Goal: Information Seeking & Learning: Check status

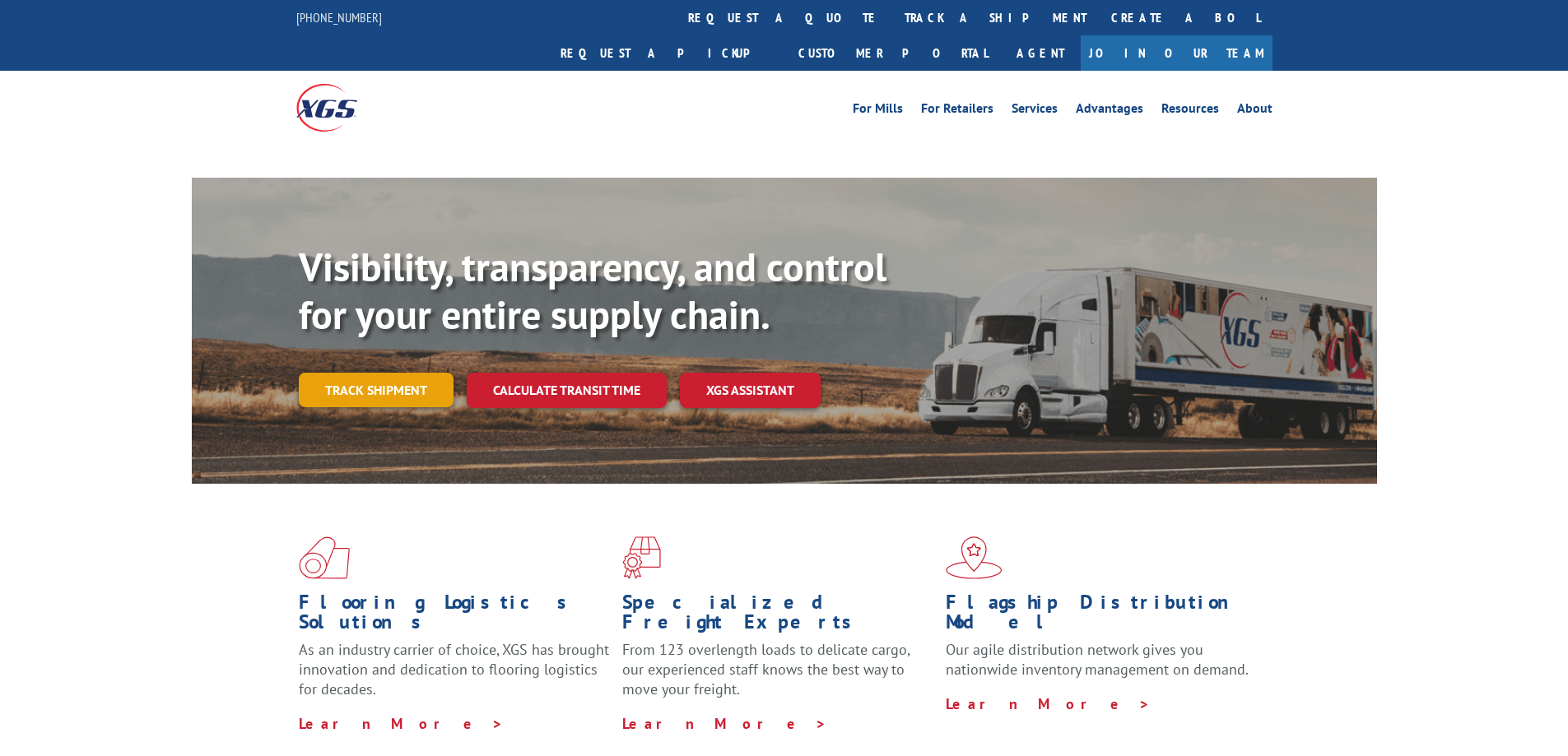
click at [393, 372] on link "Track shipment" at bounding box center [375, 390] width 154 height 35
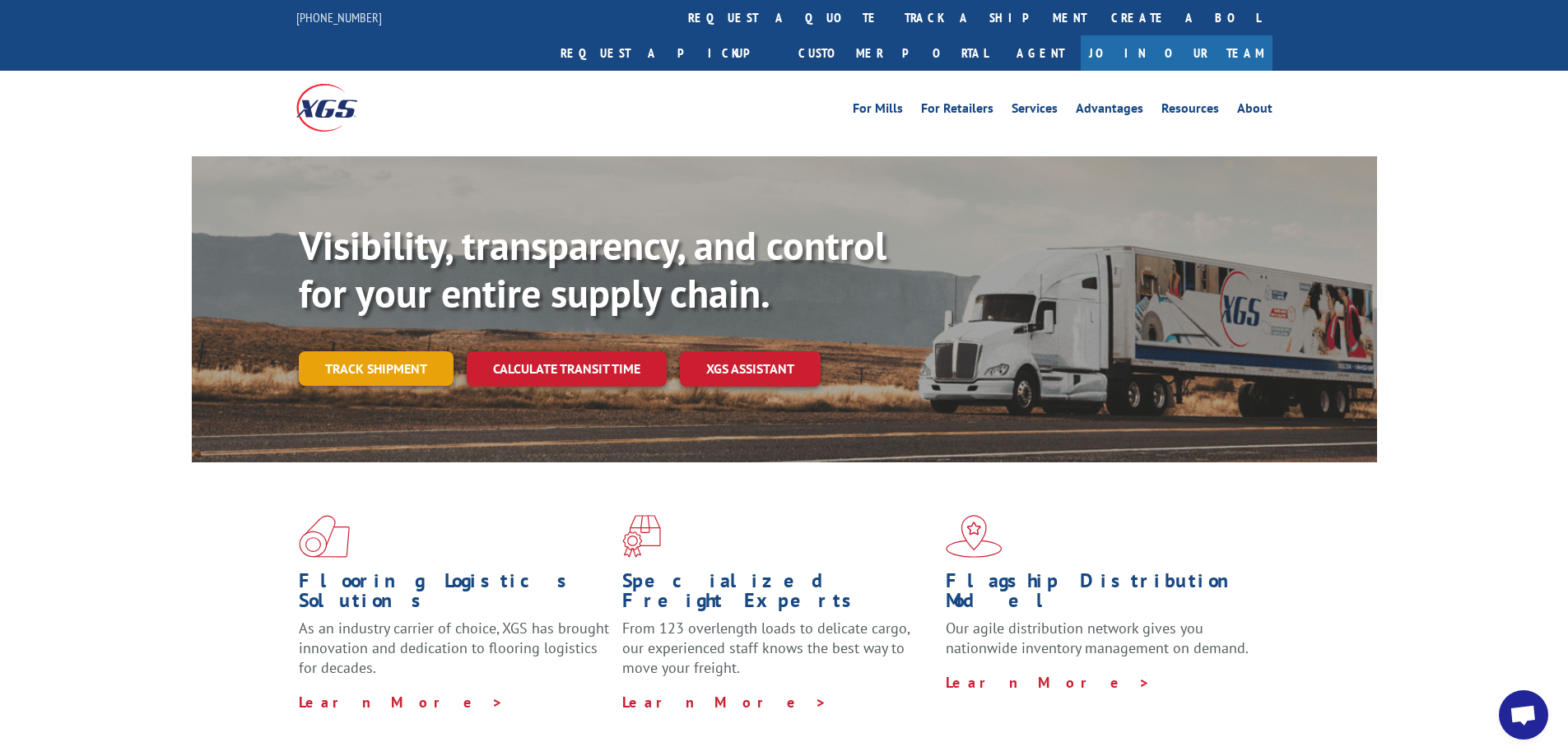
click at [397, 351] on link "Track shipment" at bounding box center [375, 368] width 154 height 35
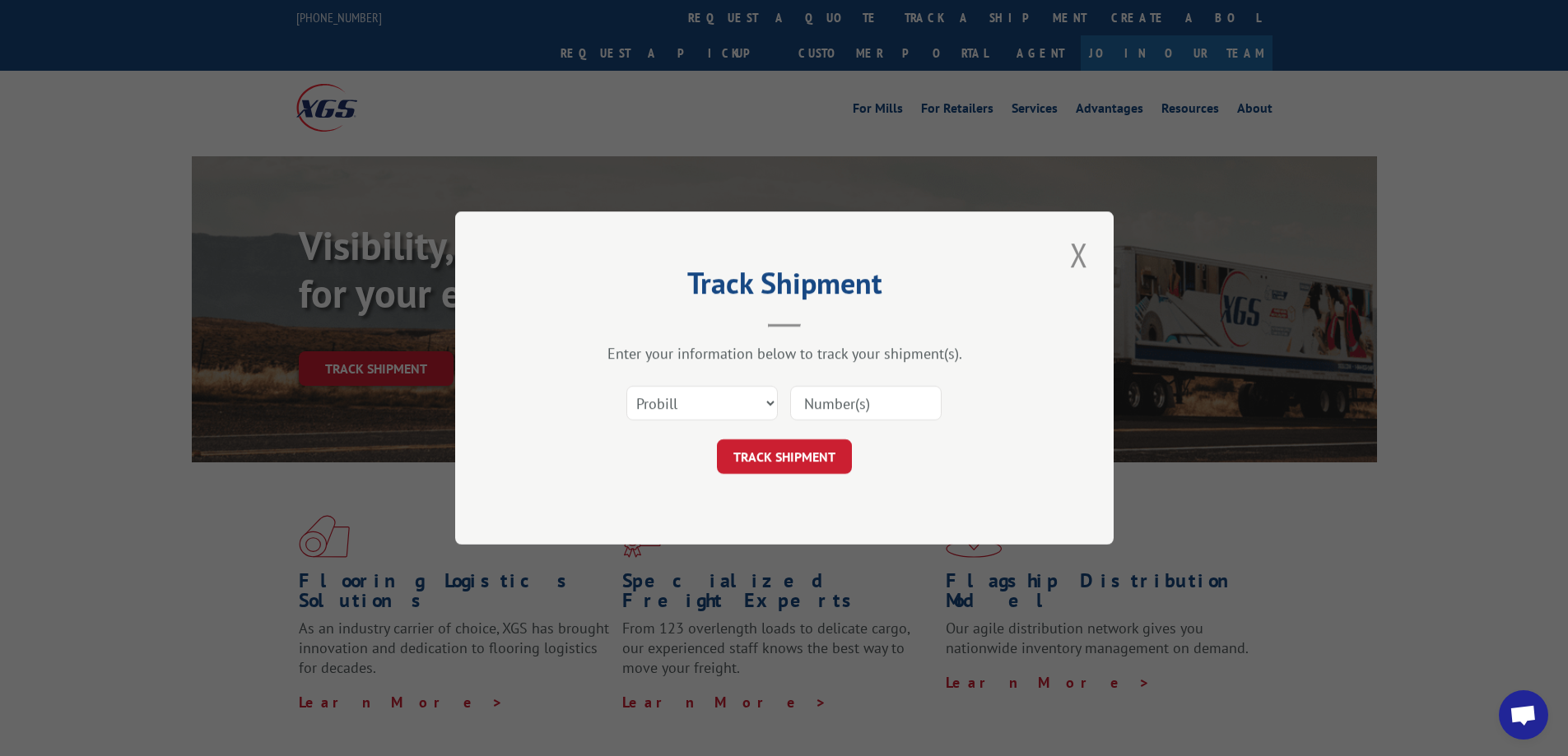
click at [871, 408] on input at bounding box center [866, 403] width 152 height 35
paste input "17401373"
type input "17401373"
click at [784, 458] on button "TRACK SHIPMENT" at bounding box center [784, 456] width 135 height 35
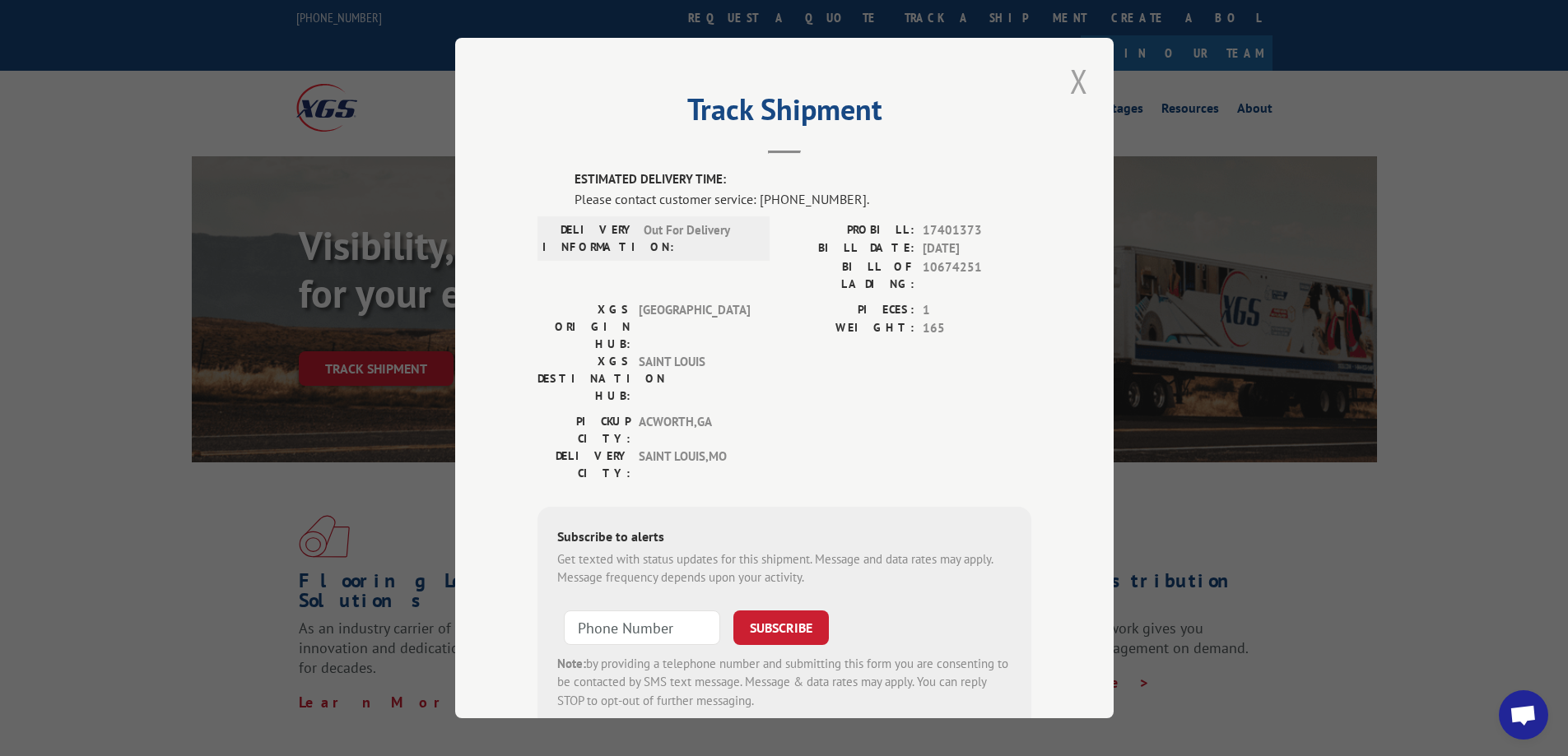
click at [1082, 88] on button "Close modal" at bounding box center [1079, 81] width 28 height 45
